Goal: Information Seeking & Learning: Find specific fact

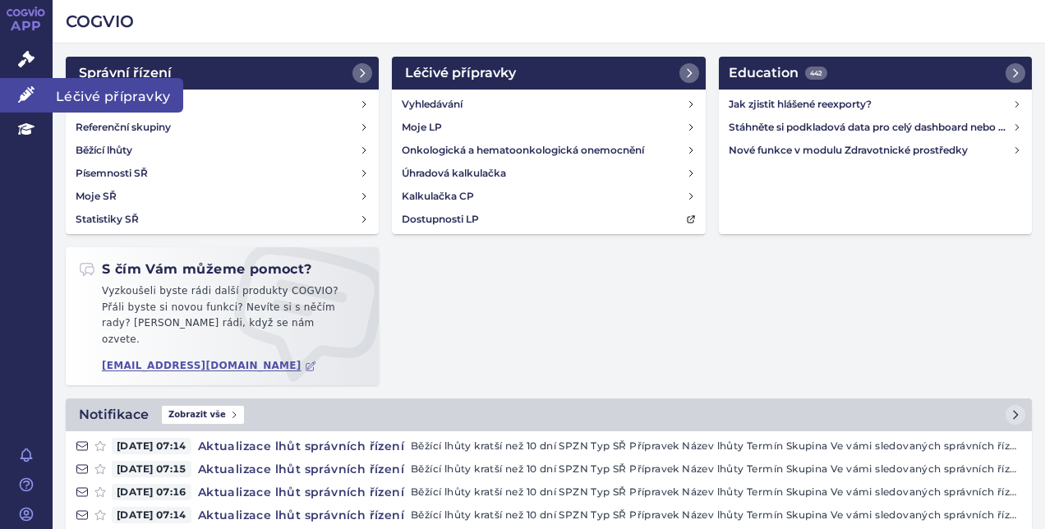
click at [14, 109] on link "Léčivé přípravky" at bounding box center [26, 95] width 53 height 35
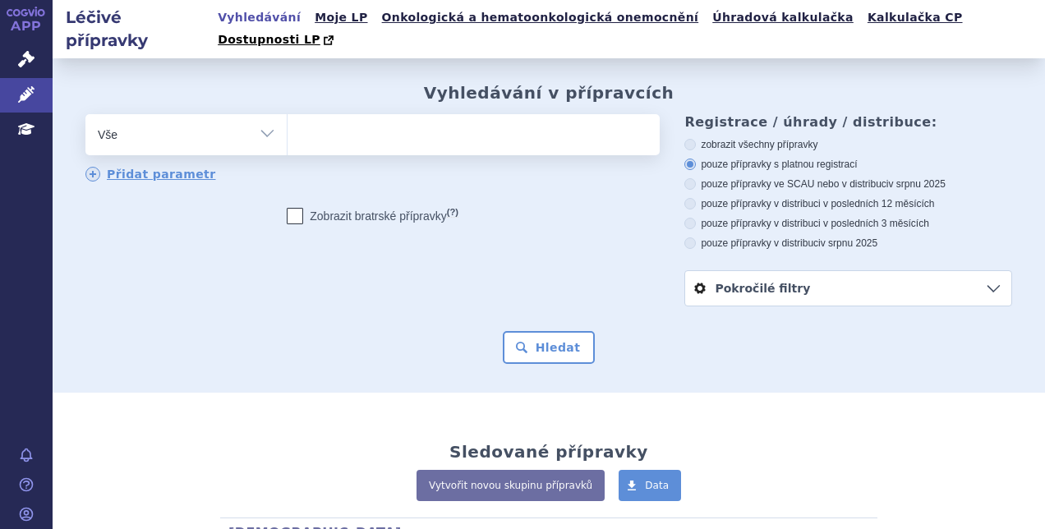
click at [366, 120] on ul at bounding box center [472, 131] width 368 height 35
click at [288, 120] on select at bounding box center [287, 133] width 1 height 41
type input "su"
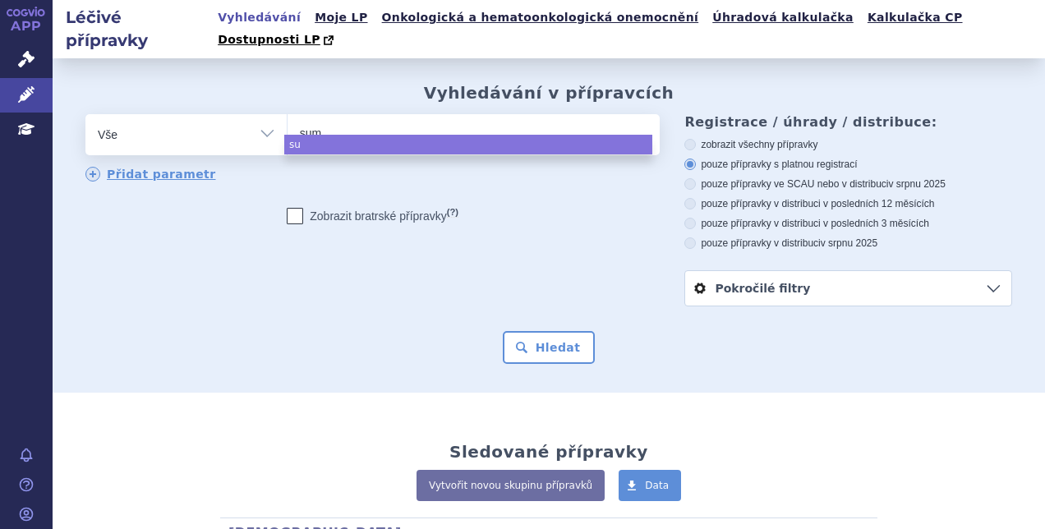
type input "suma"
type input "sumapt"
type input "sumaptri"
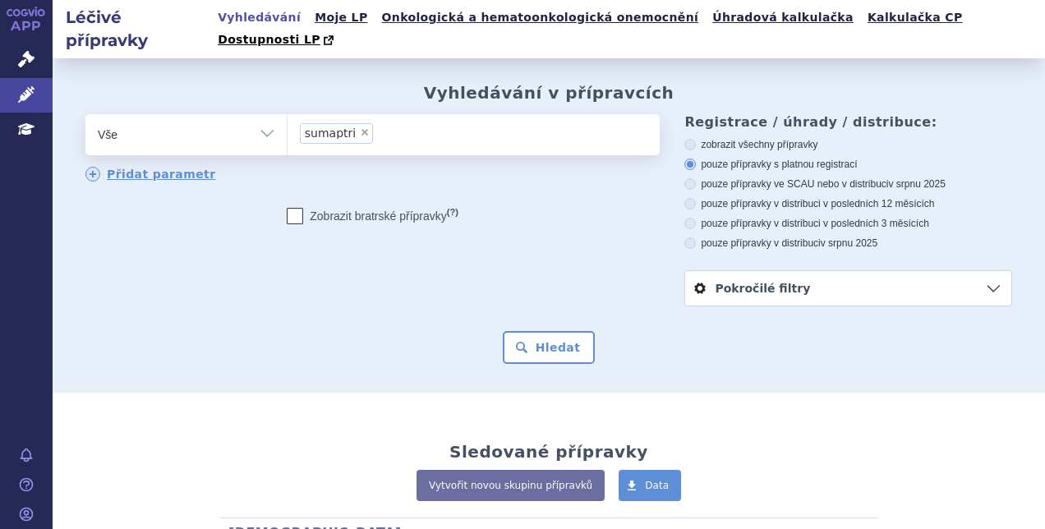
select select "sumaptri"
click at [544, 331] on button "Hledat" at bounding box center [549, 347] width 93 height 33
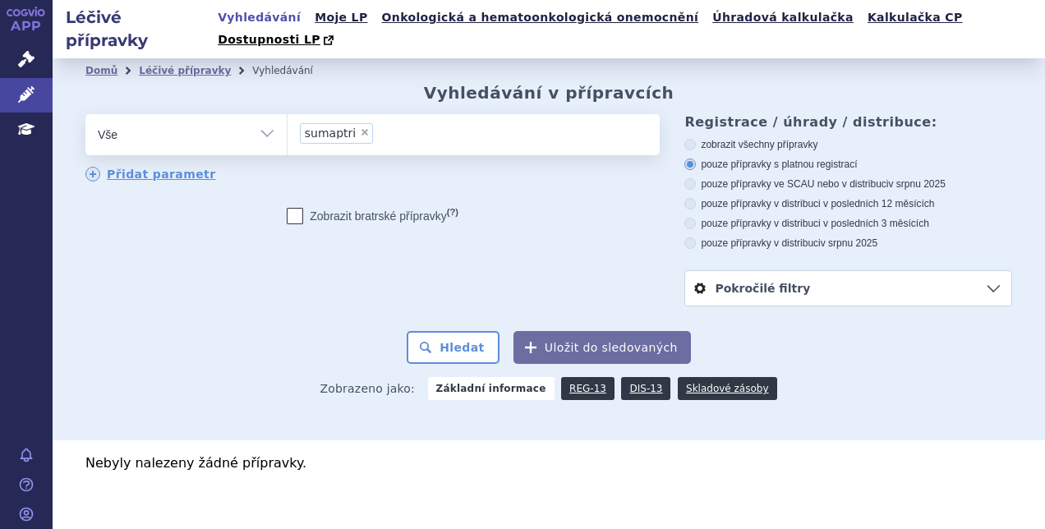
scroll to position [2, 0]
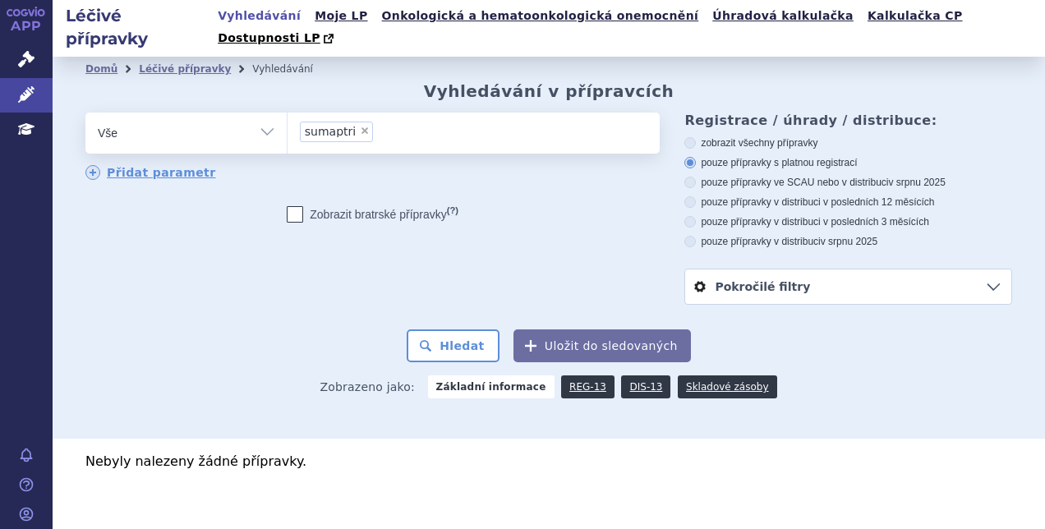
click at [360, 126] on span "×" at bounding box center [365, 131] width 10 height 10
click at [288, 112] on select "sumaptri" at bounding box center [287, 132] width 1 height 41
select select
type input "ro"
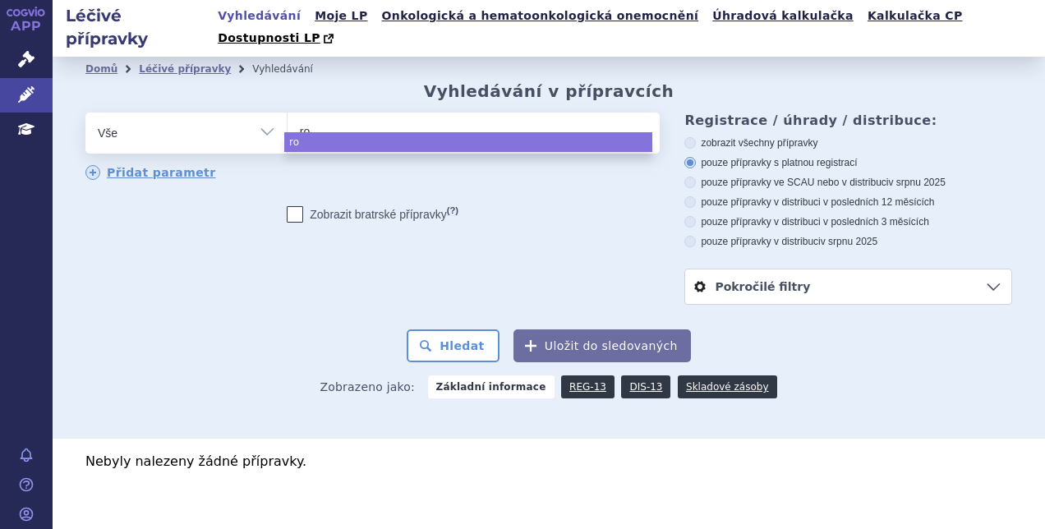
type input "ros"
type input "rosem"
type input "rosemig"
select select "rosemig"
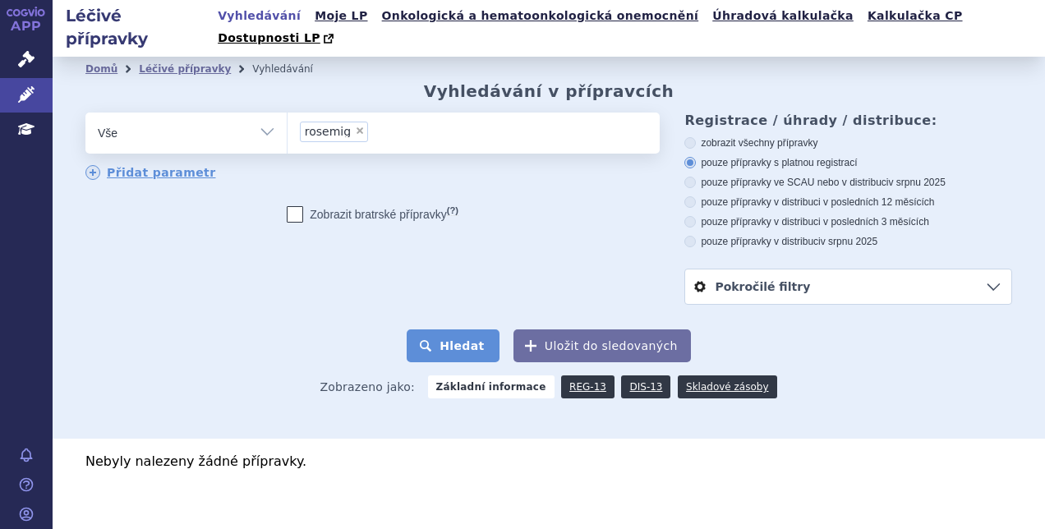
click at [446, 329] on button "Hledat" at bounding box center [453, 345] width 93 height 33
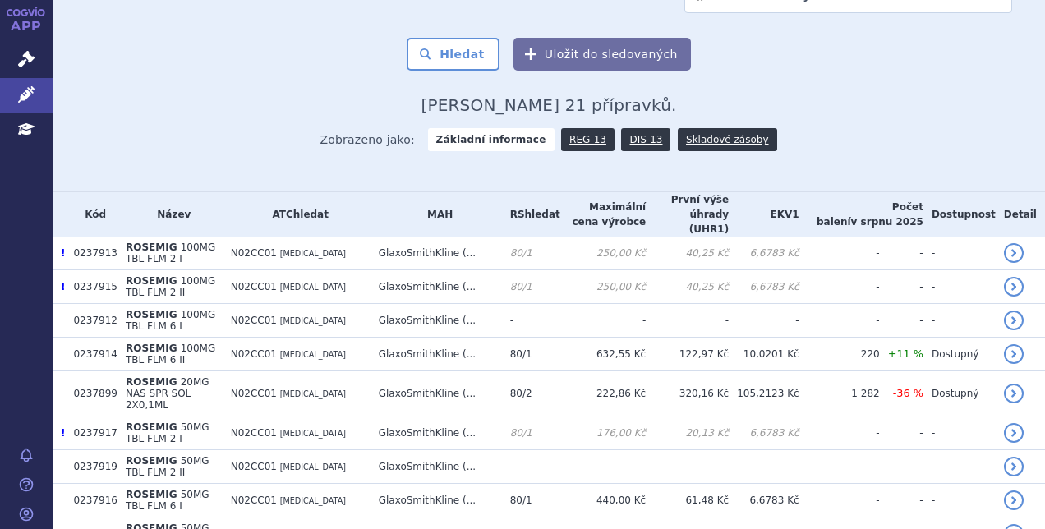
scroll to position [347, 0]
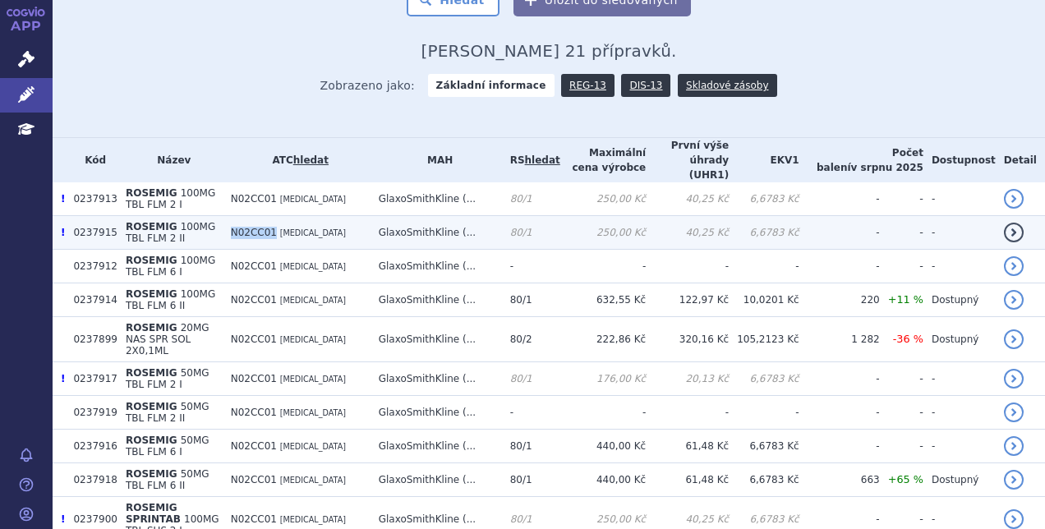
drag, startPoint x: 255, startPoint y: 196, endPoint x: 292, endPoint y: 198, distance: 37.0
click at [277, 227] on span "N02CC01" at bounding box center [254, 233] width 46 height 12
copy span "N02CC01"
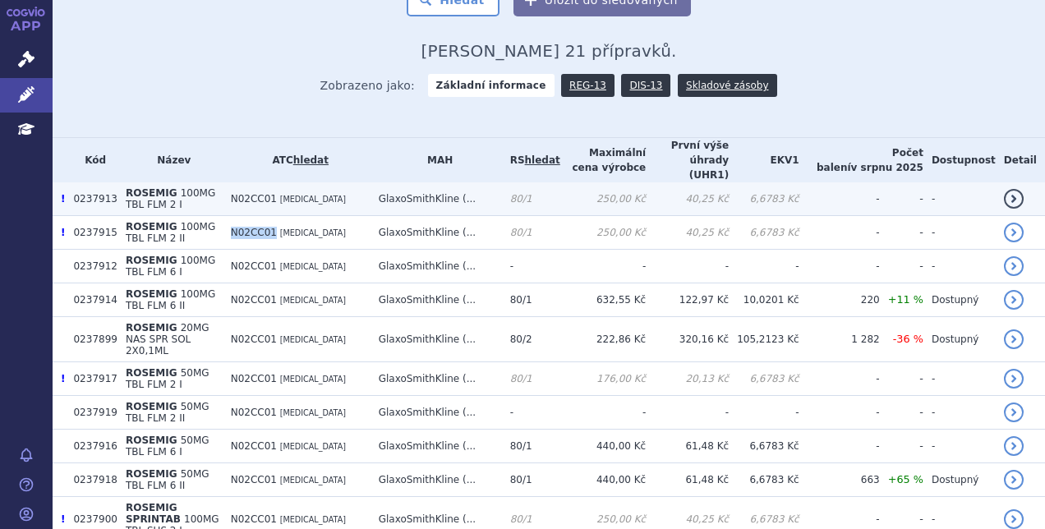
scroll to position [0, 0]
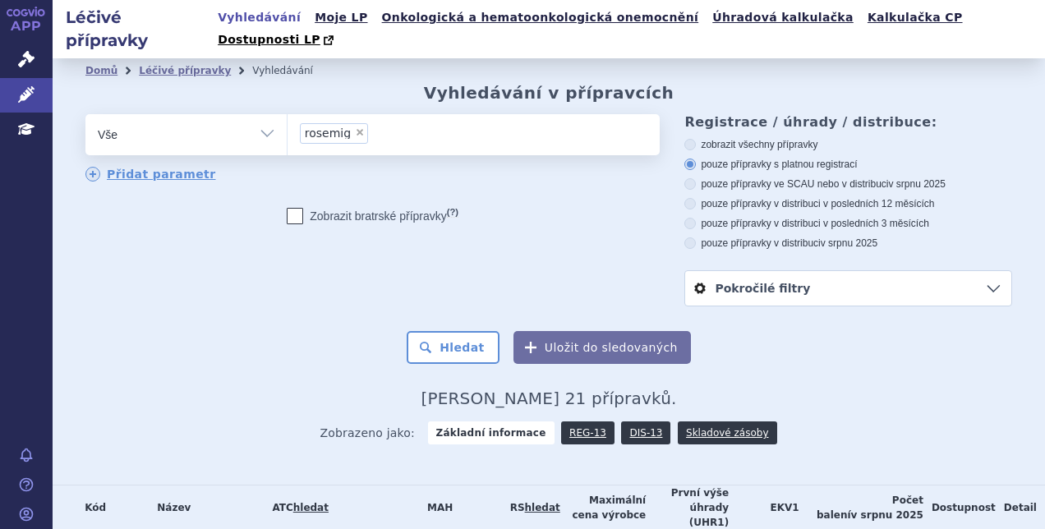
click at [355, 127] on span "×" at bounding box center [360, 132] width 10 height 10
click at [288, 113] on select "rosemig" at bounding box center [287, 133] width 1 height 41
select select
type input "N02CC01"
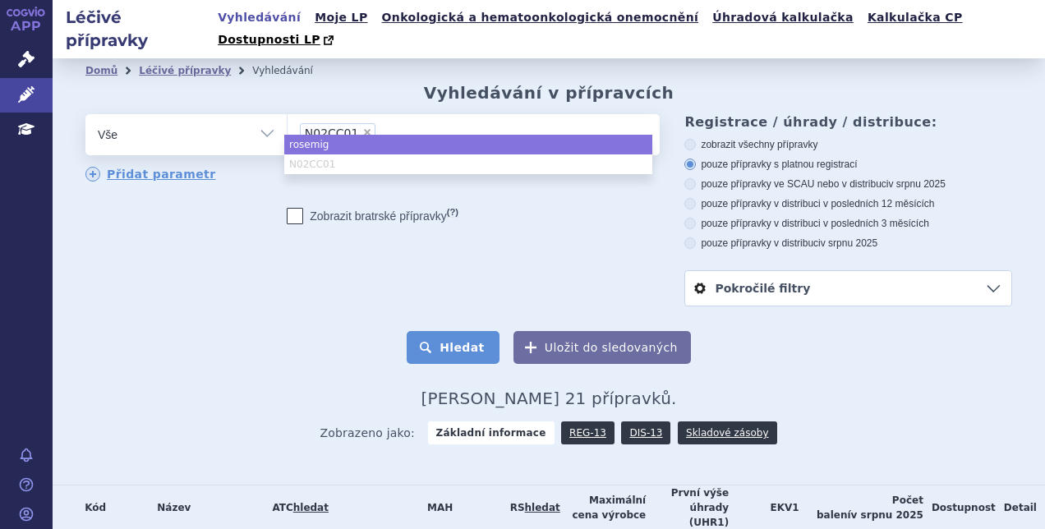
select select "rosemig"
click at [470, 338] on button "Hledat" at bounding box center [453, 347] width 93 height 33
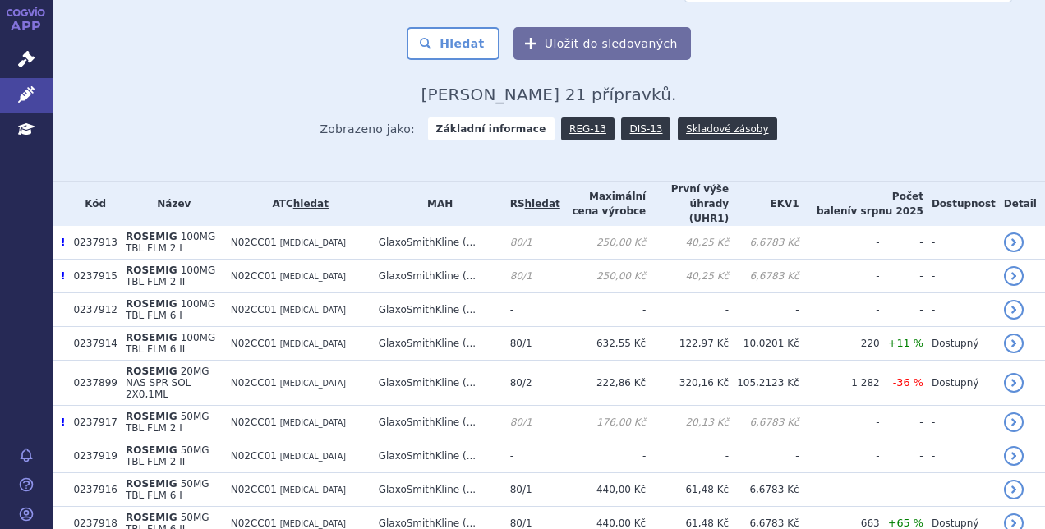
scroll to position [315, 0]
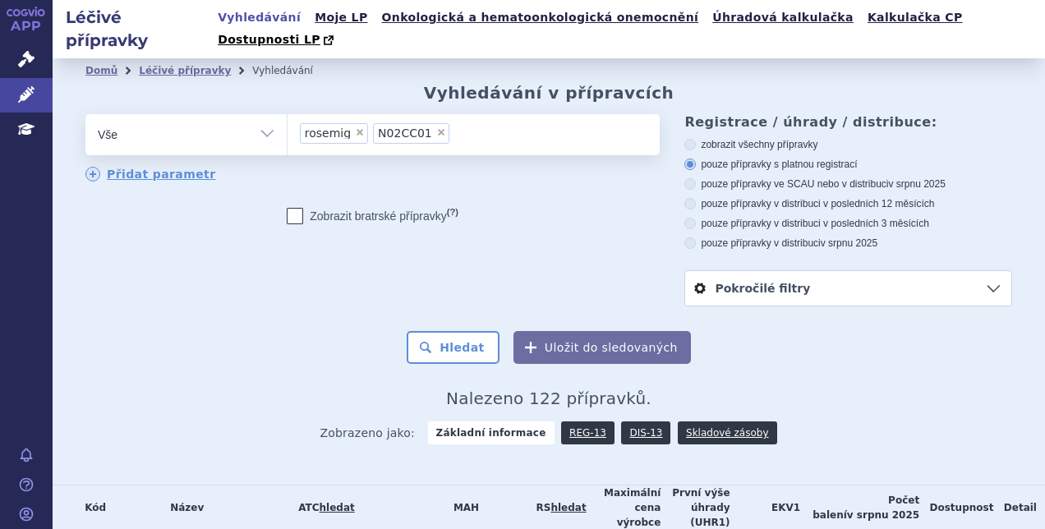
click at [355, 127] on span "×" at bounding box center [360, 132] width 10 height 10
click at [288, 113] on select "rosemig N02CC01" at bounding box center [287, 133] width 1 height 41
select select "N02CC01"
click at [440, 331] on button "Hledat" at bounding box center [453, 347] width 93 height 33
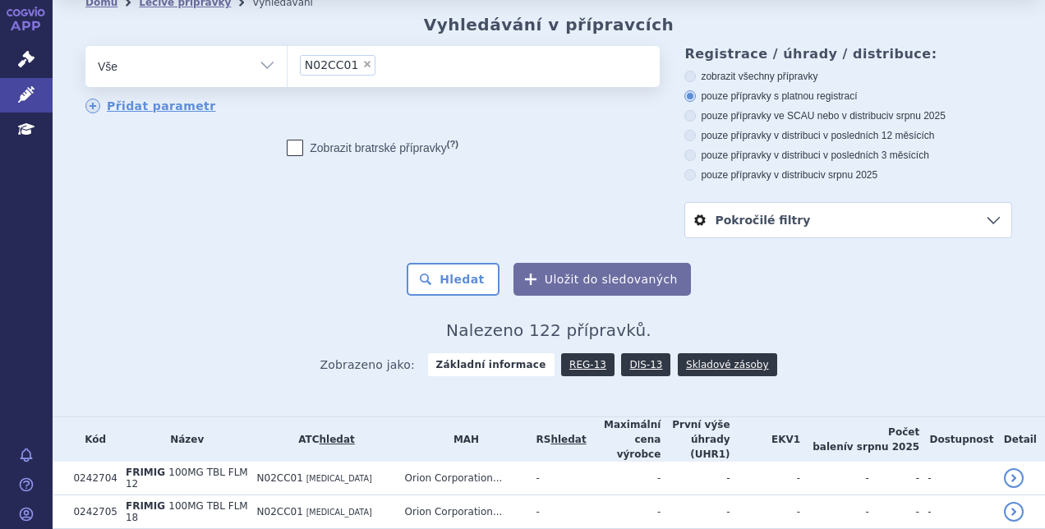
scroll to position [67, 0]
click at [798, 108] on div "zobrazit všechny přípravky pouze přípravky s platnou registrací pouze přípravky…" at bounding box center [848, 127] width 328 height 112
click at [770, 130] on label "pouze přípravky v distribuci v posledních 12 měsících" at bounding box center [848, 136] width 328 height 13
click at [697, 133] on input "pouze přípravky v distribuci v posledních 12 měsících" at bounding box center [691, 138] width 11 height 11
radio input "true"
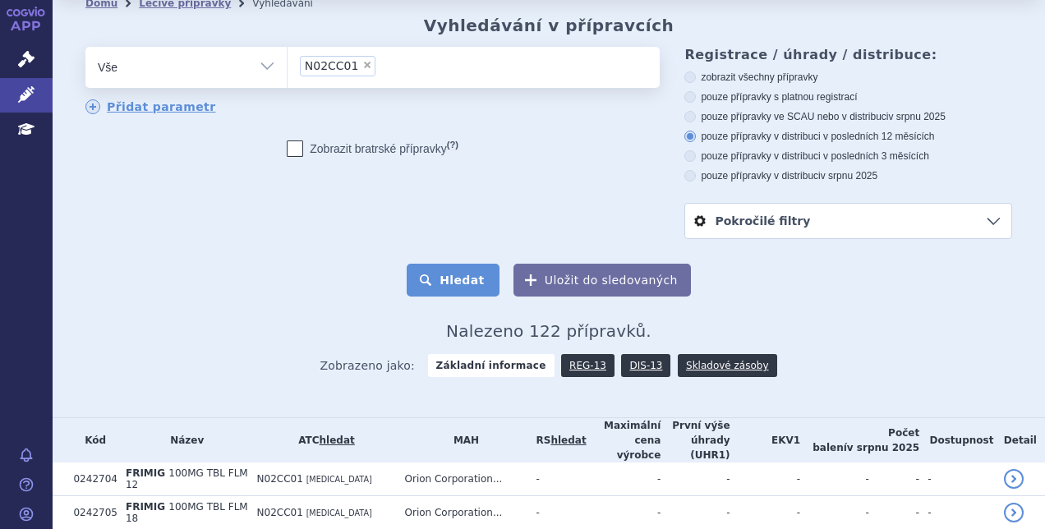
click at [427, 269] on button "Hledat" at bounding box center [453, 280] width 93 height 33
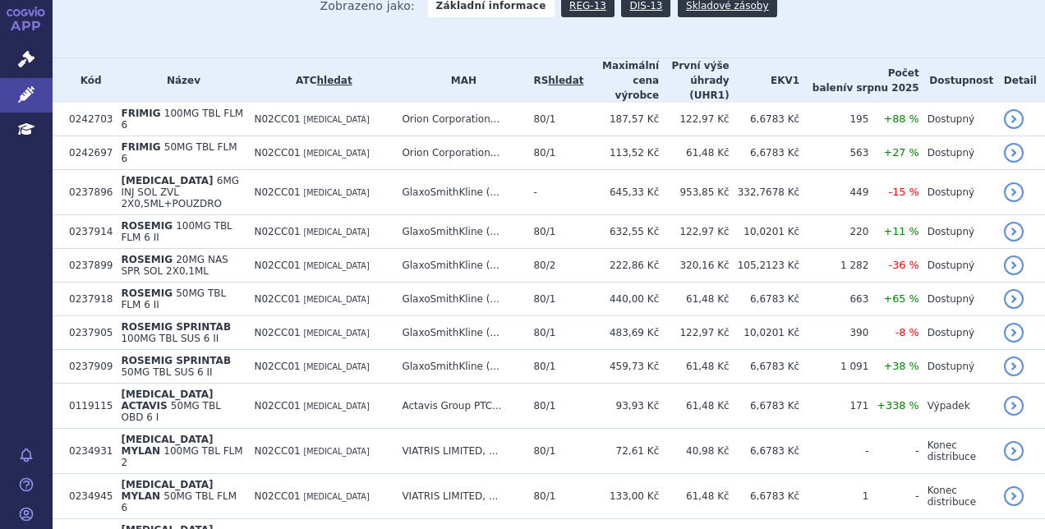
scroll to position [429, 0]
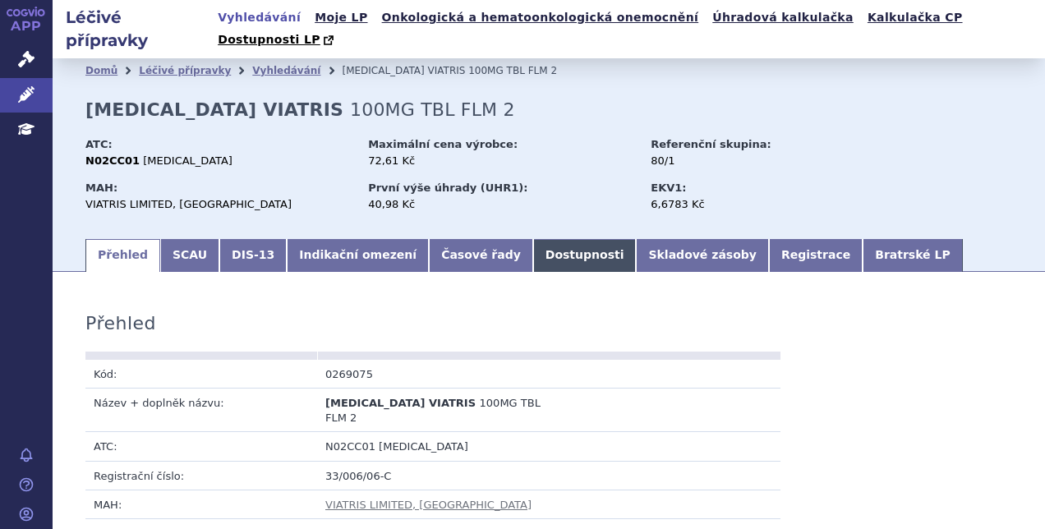
click at [533, 239] on link "Dostupnosti" at bounding box center [585, 255] width 104 height 33
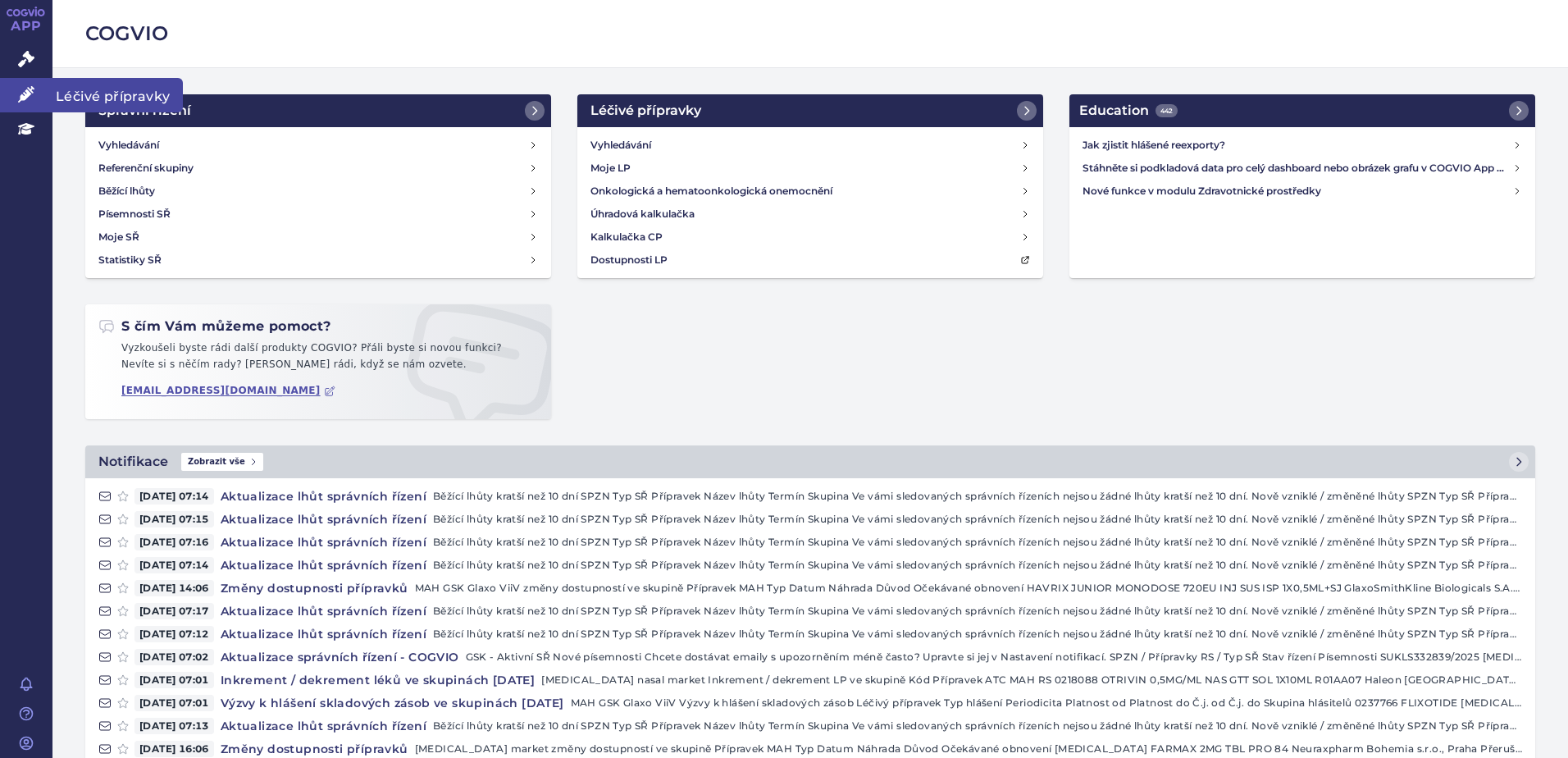
click at [12, 85] on link "Léčivé přípravky" at bounding box center [26, 95] width 53 height 35
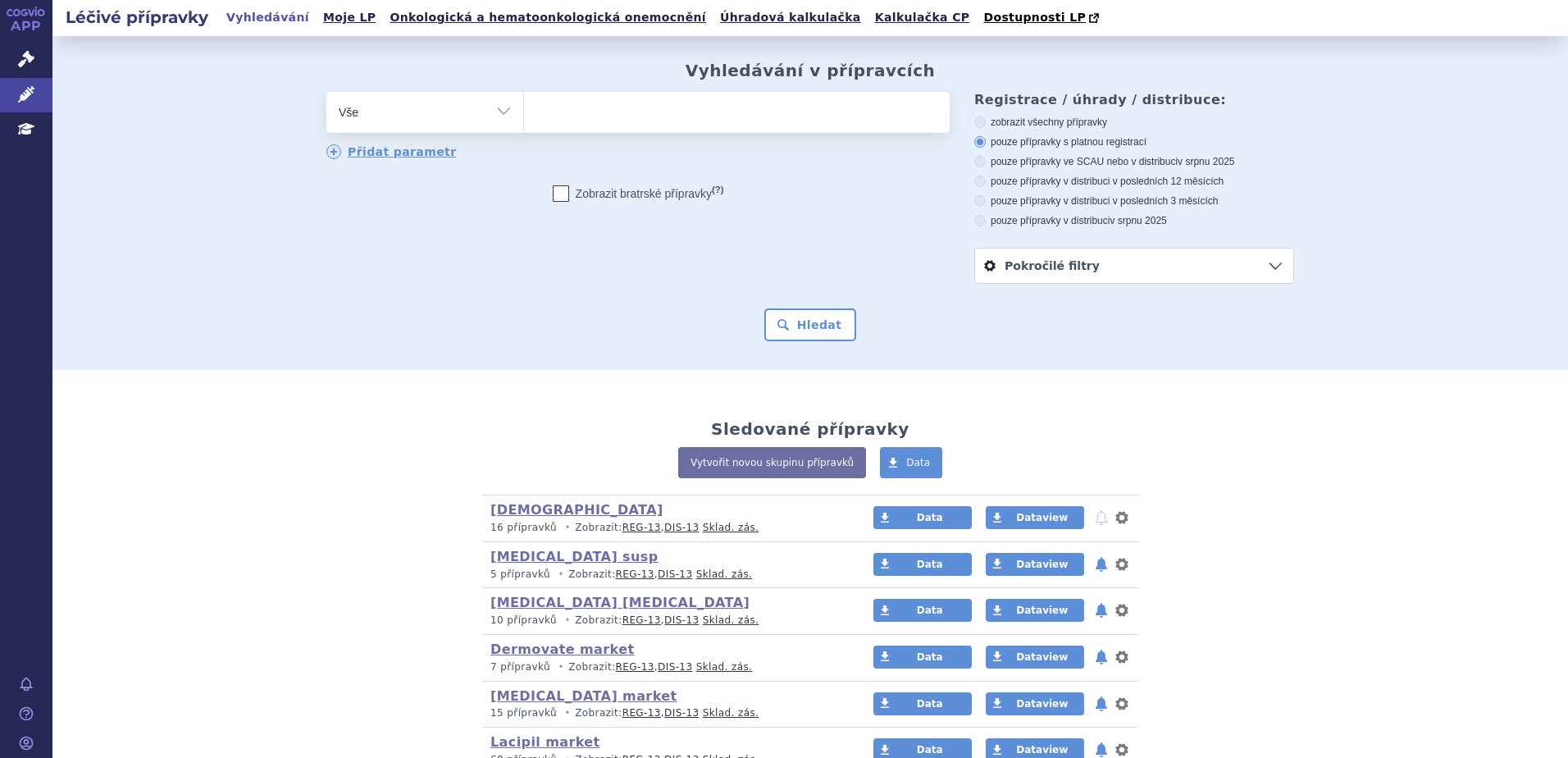
click at [586, 112] on ul at bounding box center [737, 109] width 425 height 35
click at [524, 112] on select at bounding box center [523, 111] width 1 height 41
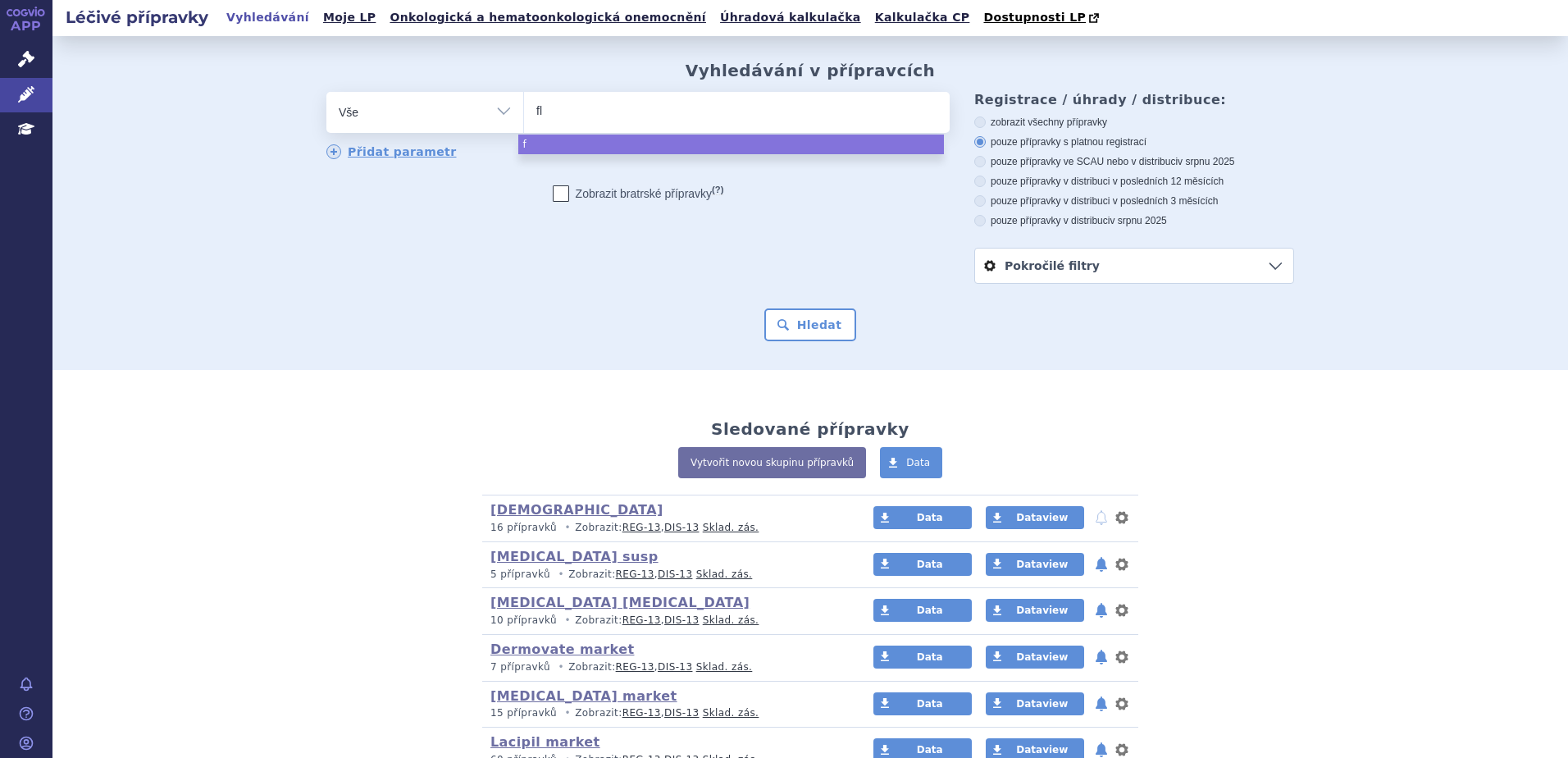
type input "flo"
type input "flol"
type input "flolan"
select select "flolan"
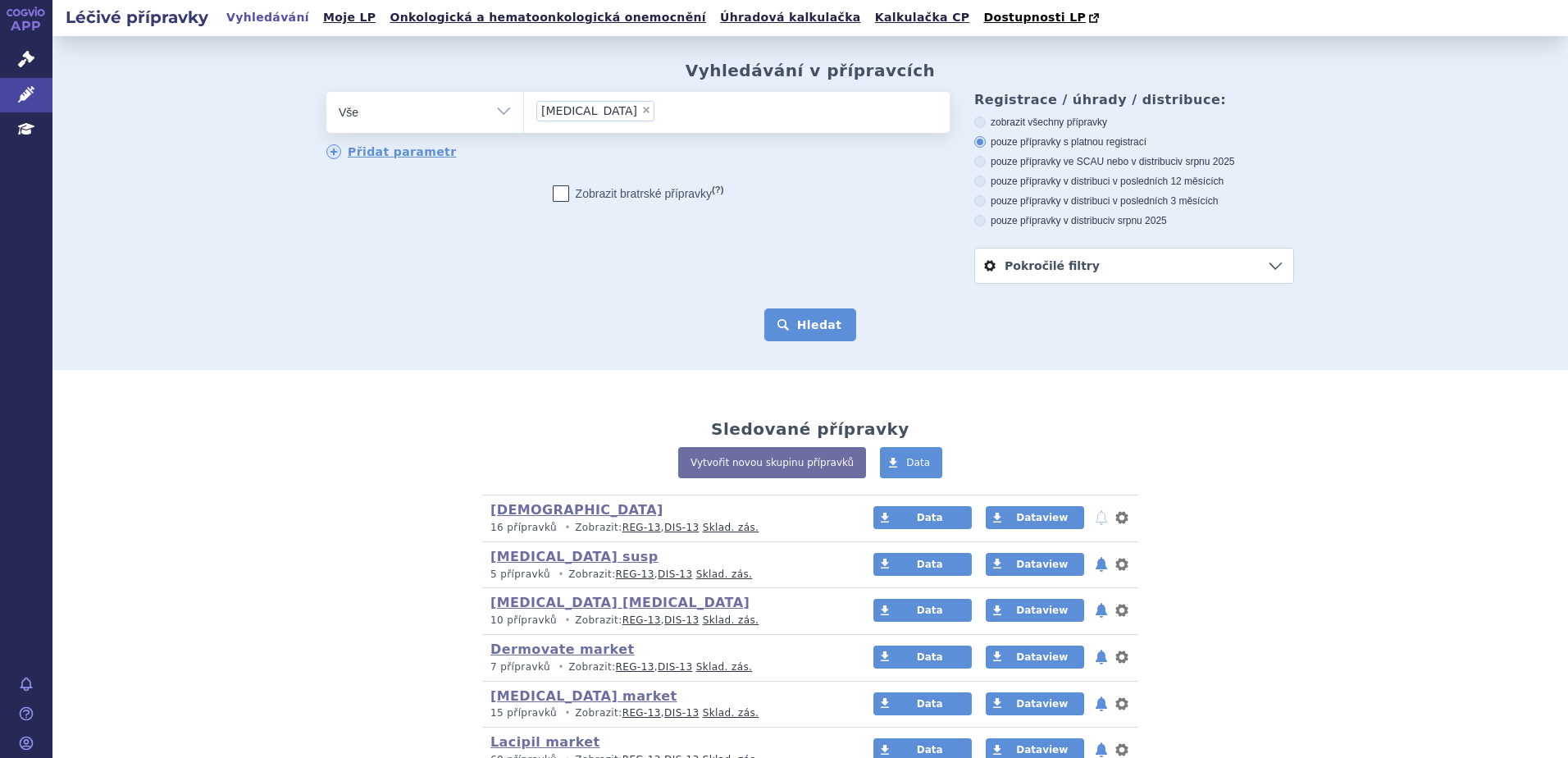
click at [796, 342] on button "Hledat" at bounding box center [810, 325] width 93 height 33
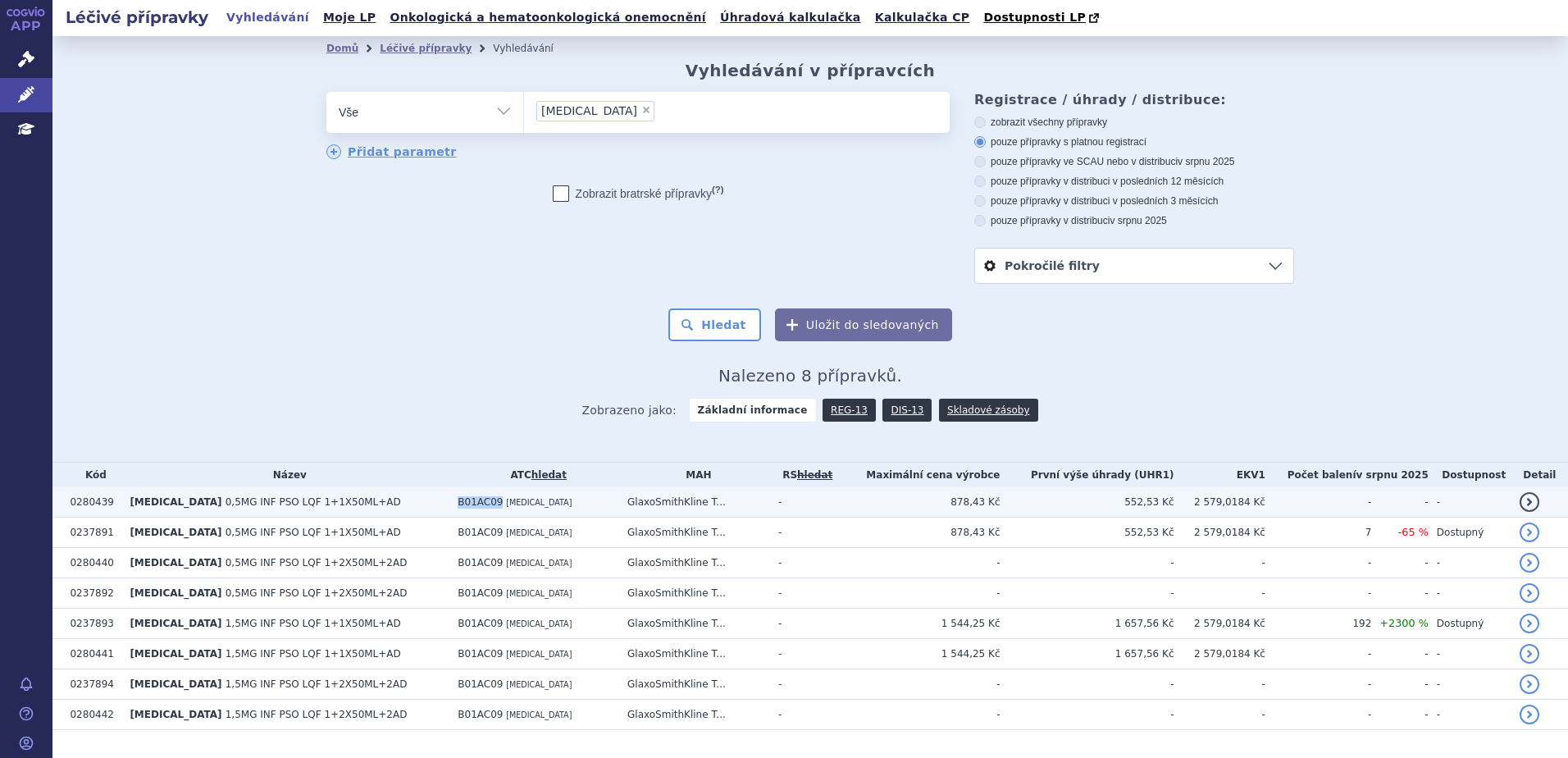
drag, startPoint x: 406, startPoint y: 505, endPoint x: 448, endPoint y: 506, distance: 42.0
click at [449, 506] on td "B01AC09 EPOPROSTENOL" at bounding box center [534, 502] width 170 height 30
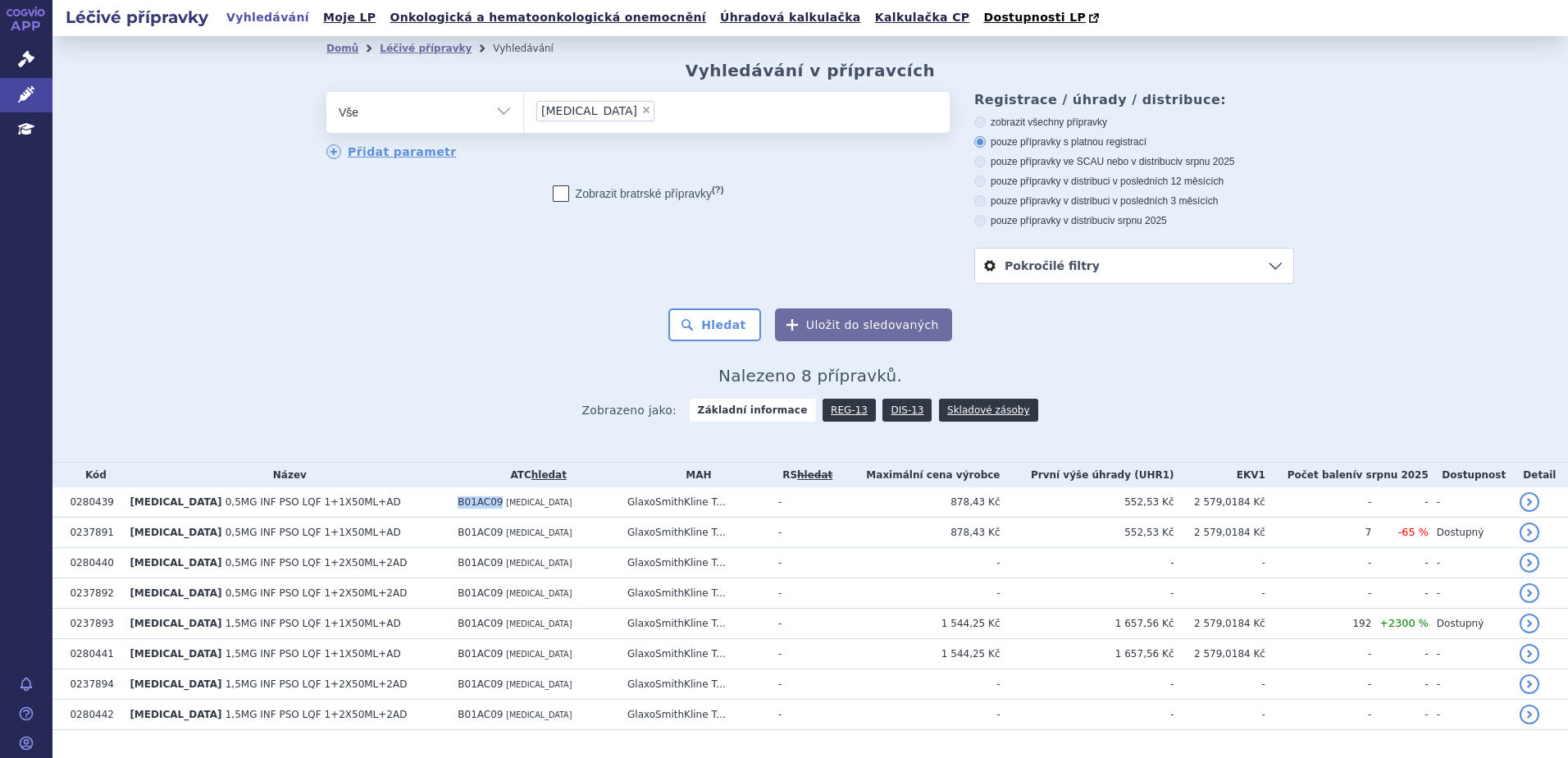
copy span "B01AC09"
click at [641, 108] on span "×" at bounding box center [646, 110] width 10 height 10
click at [524, 108] on select "[MEDICAL_DATA]" at bounding box center [523, 111] width 1 height 41
select select
type input "B01AC09"
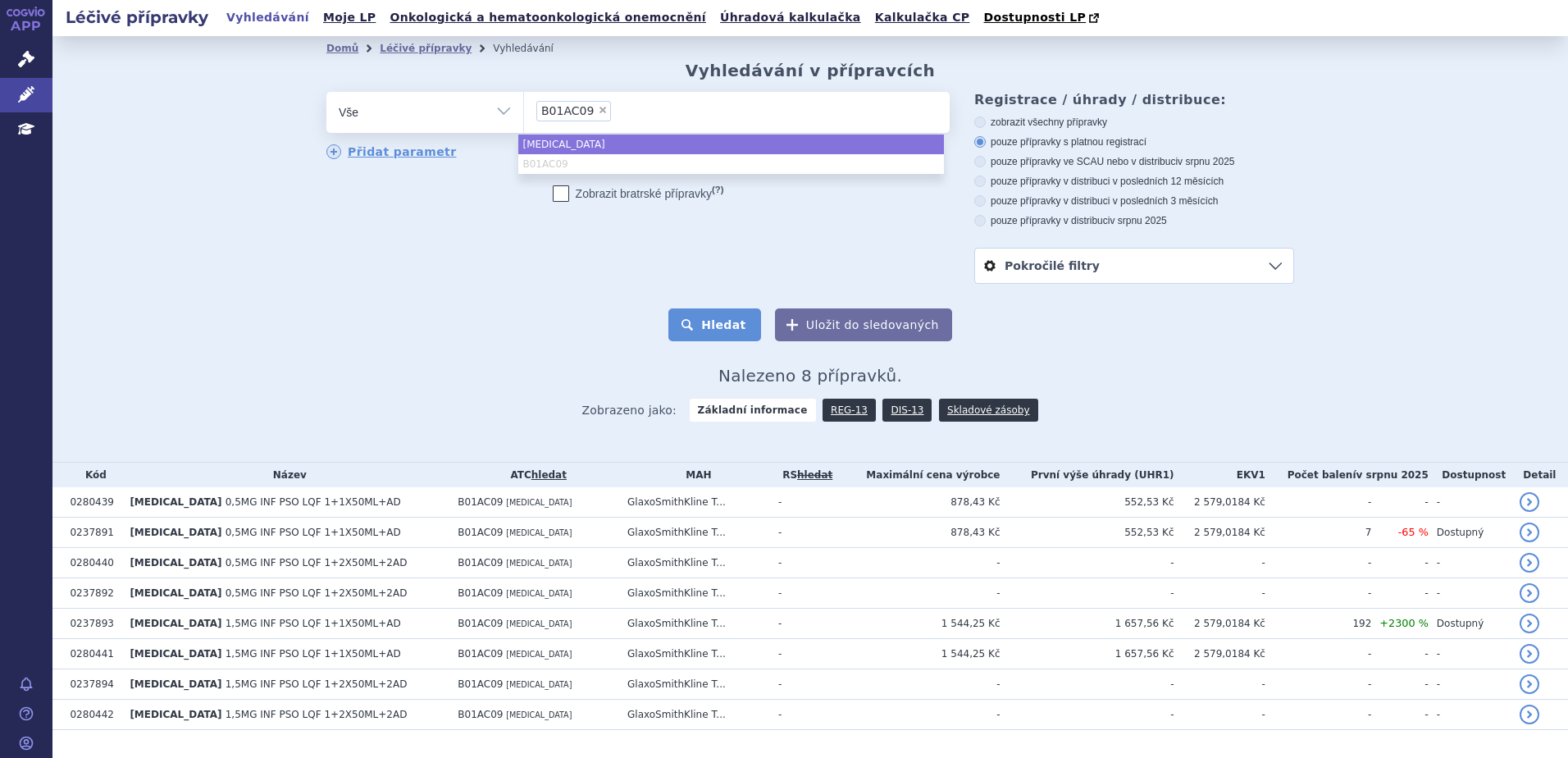
select select "[MEDICAL_DATA]"
click at [710, 315] on button "Hledat" at bounding box center [714, 325] width 93 height 33
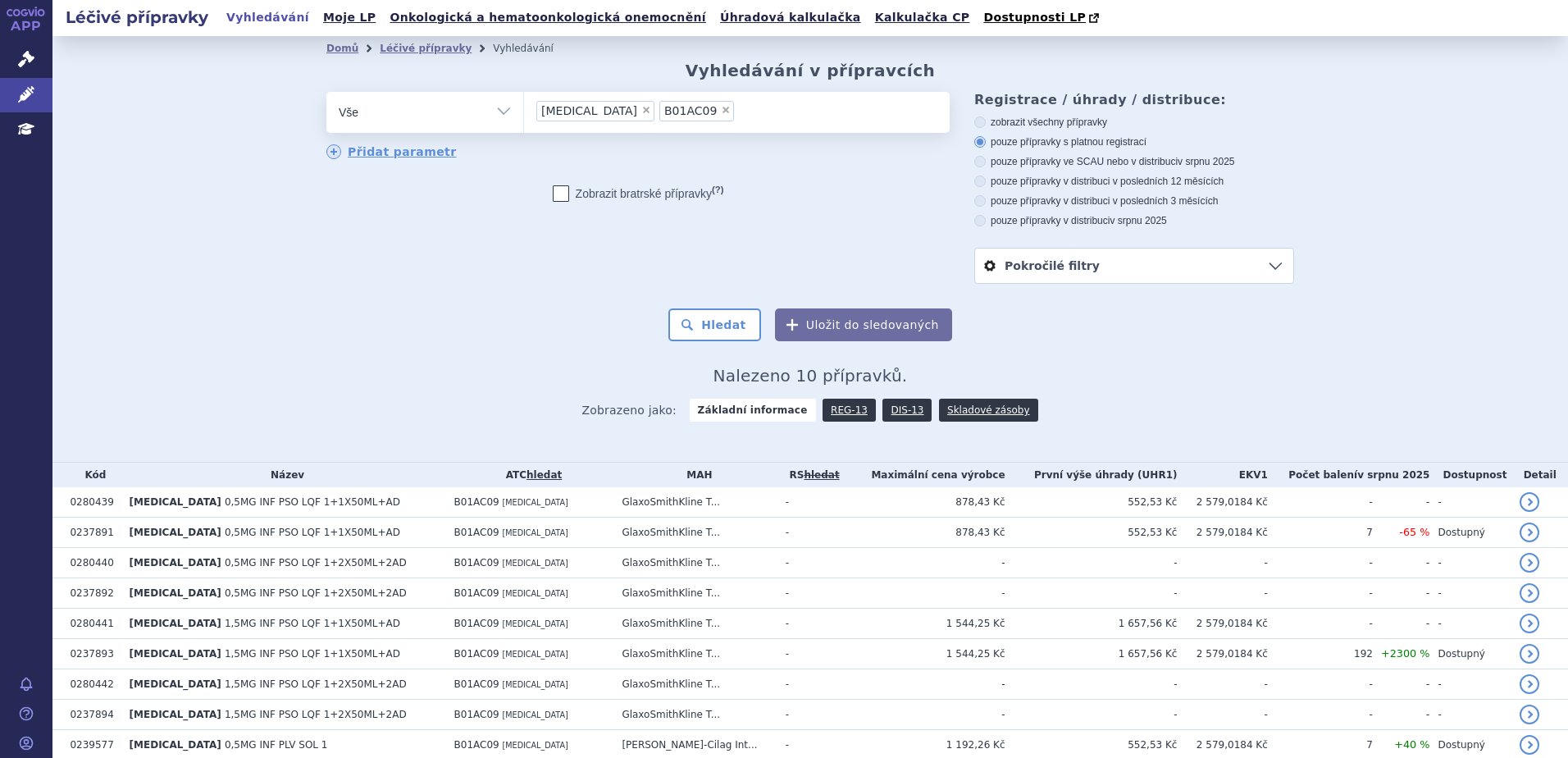
scroll to position [100, 0]
